Goal: Task Accomplishment & Management: Manage account settings

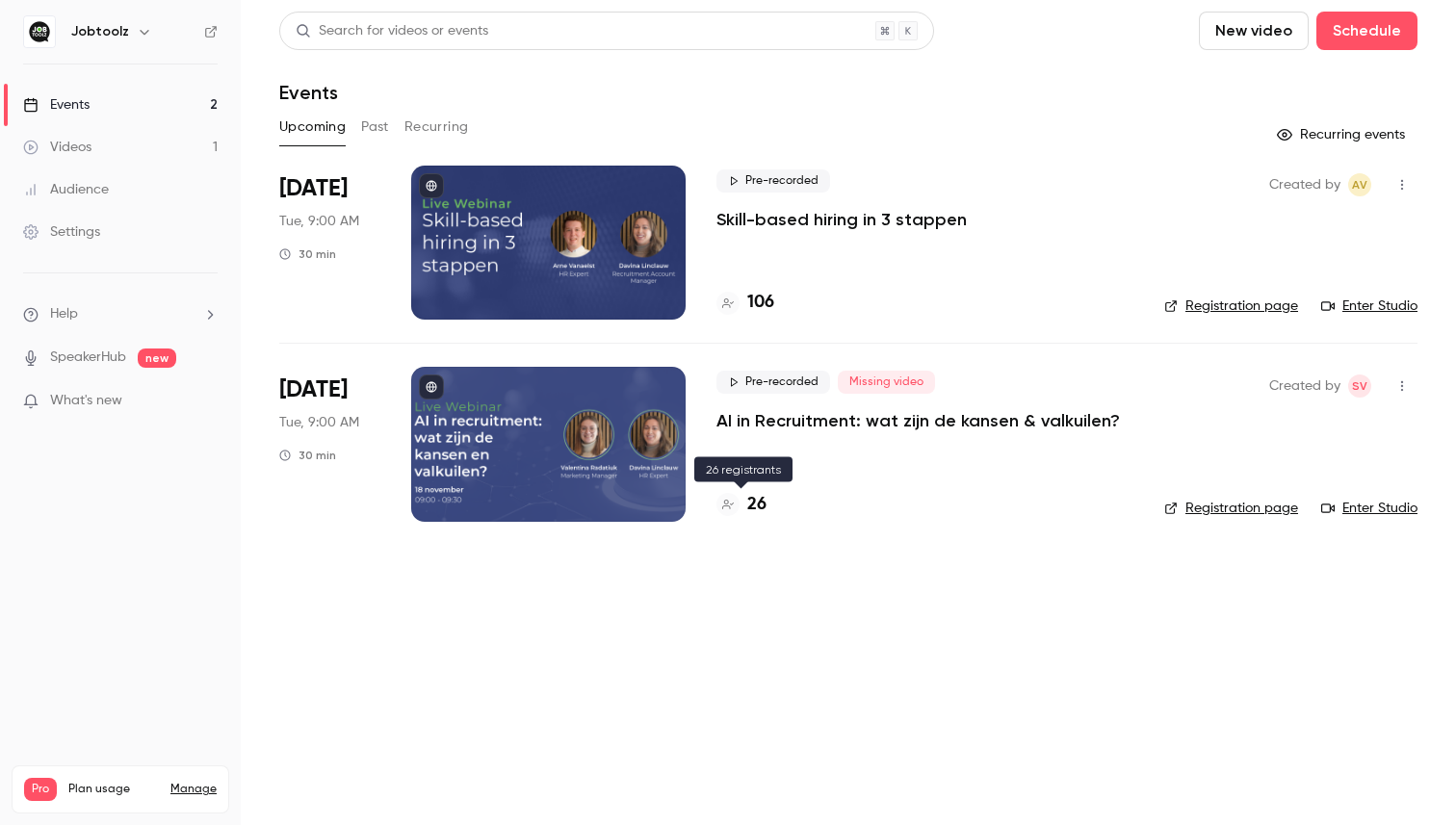
click at [752, 504] on h4 "26" at bounding box center [756, 505] width 19 height 26
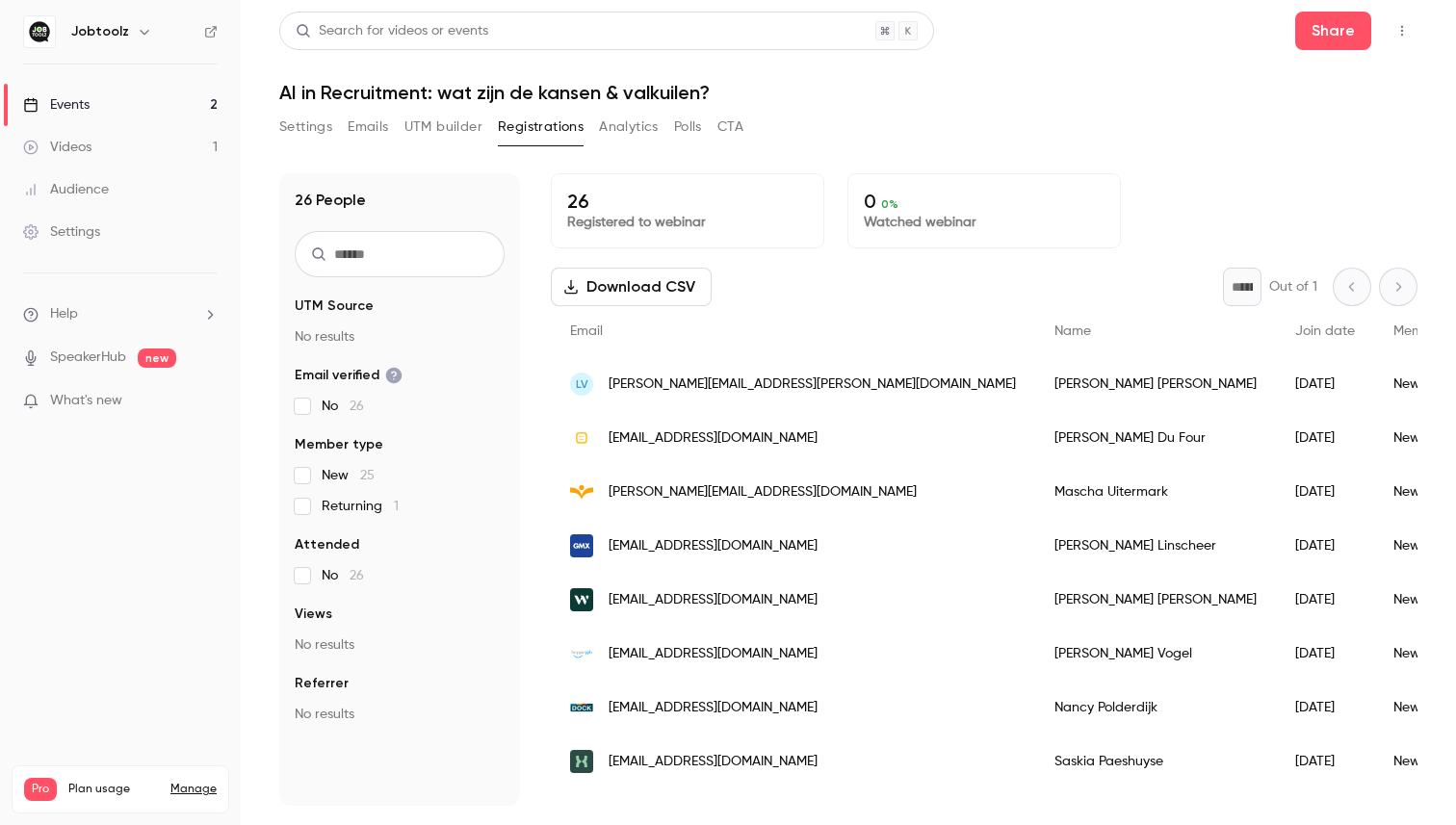
click at [87, 107] on div "Events" at bounding box center [56, 105] width 67 height 19
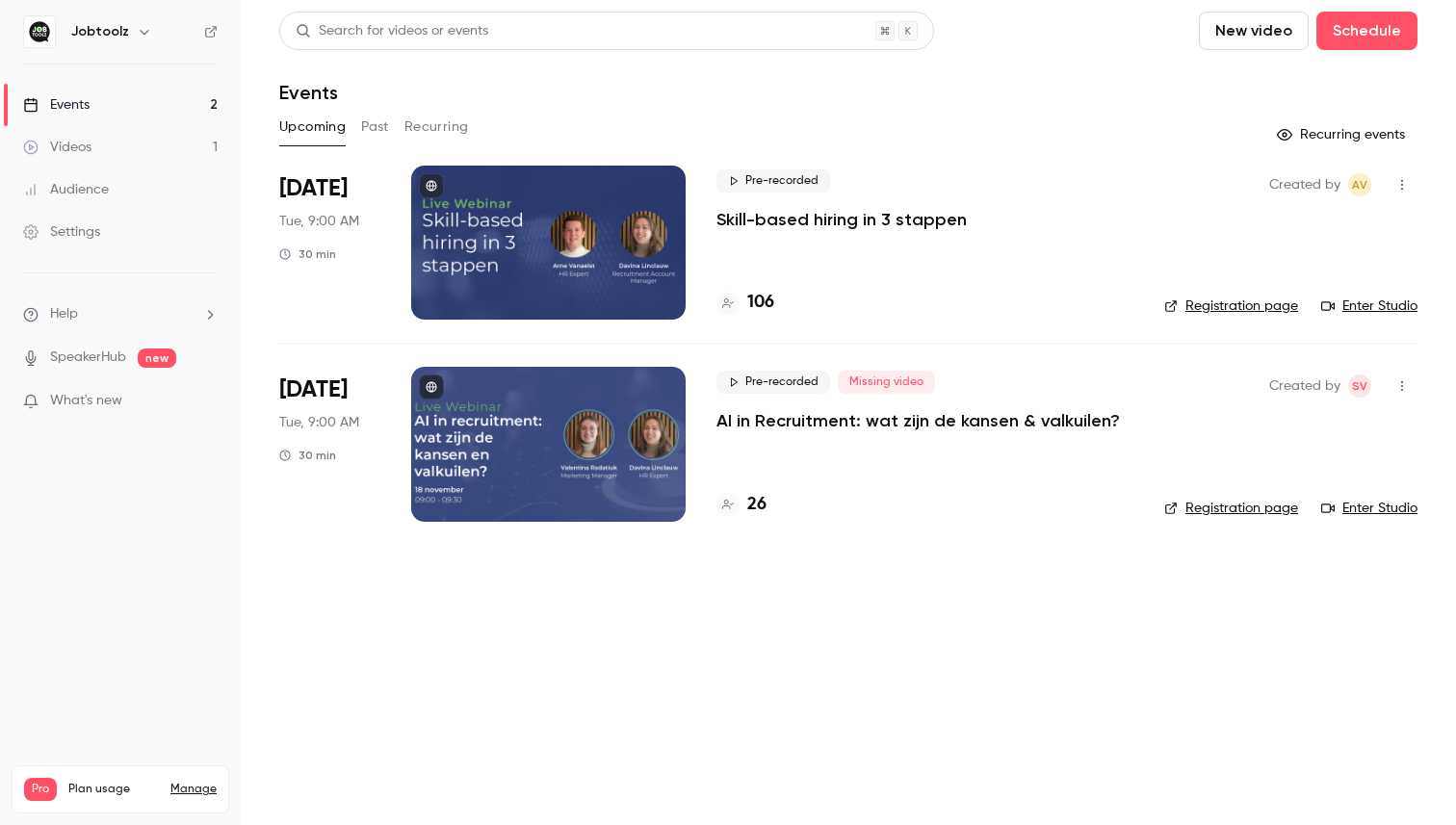
click at [41, 400] on p "What's new" at bounding box center [105, 401] width 164 height 20
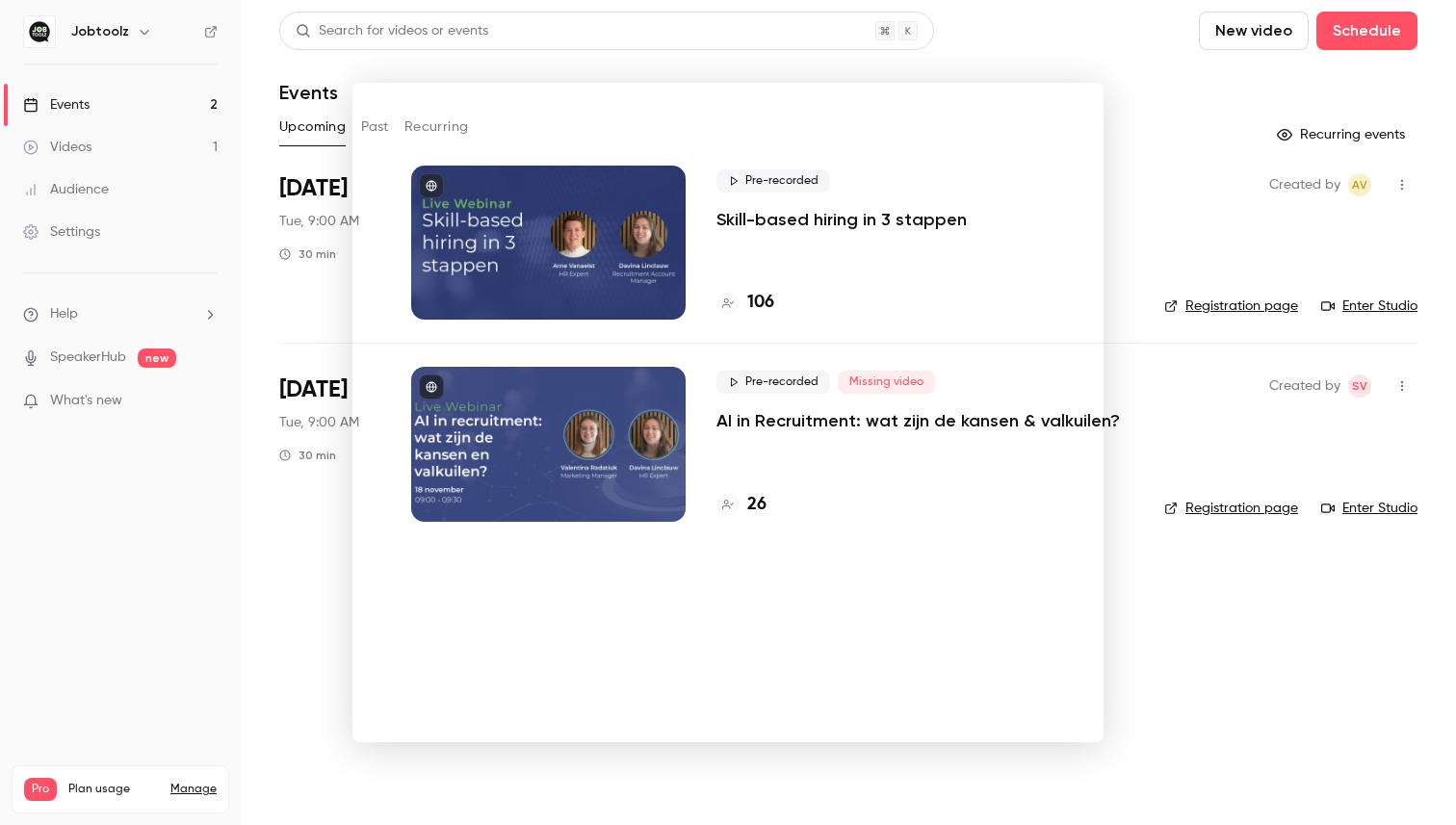
click at [322, 562] on div at bounding box center [728, 412] width 1456 height 825
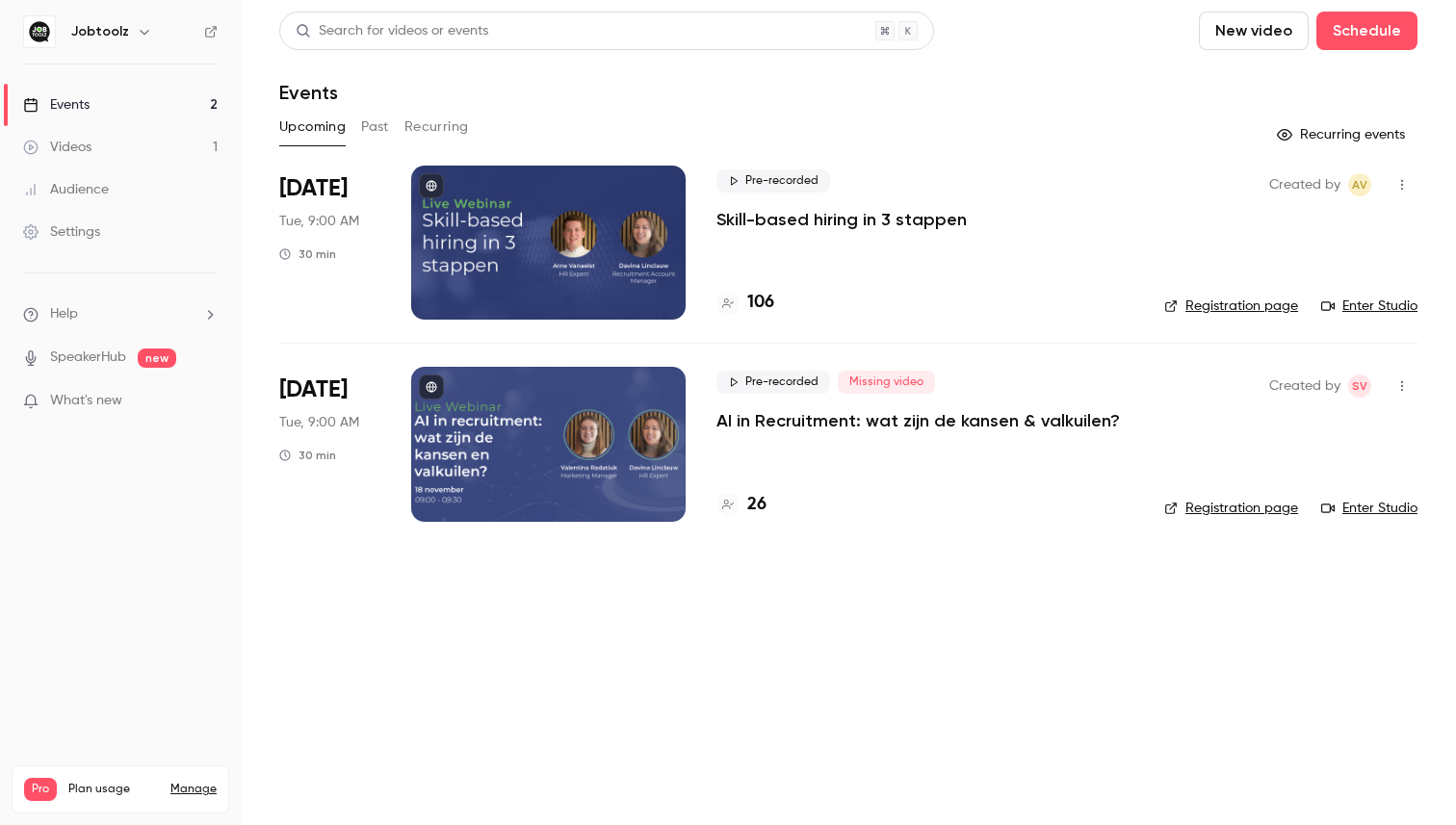
click at [590, 243] on div at bounding box center [547, 242] width 274 height 154
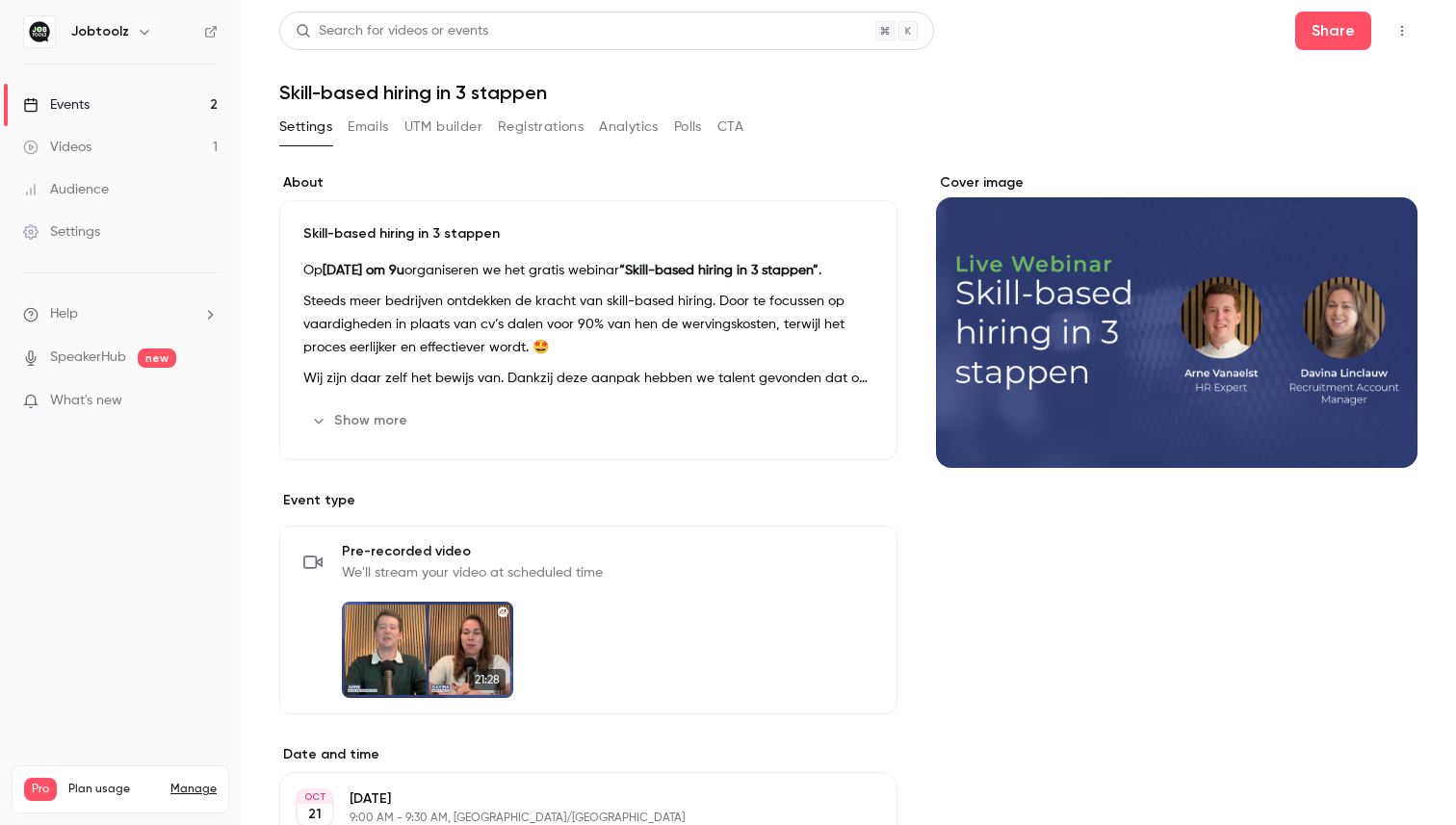
click at [80, 118] on link "Events 2" at bounding box center [120, 105] width 240 height 42
